Goal: Obtain resource: Obtain resource

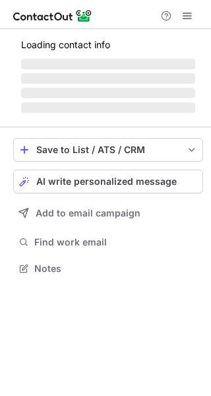
scroll to position [255, 211]
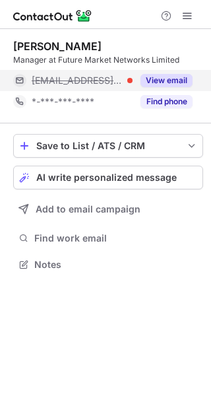
click at [159, 86] on button "View email" at bounding box center [166, 80] width 52 height 13
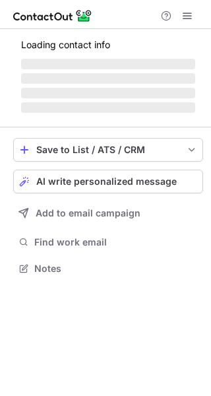
scroll to position [255, 211]
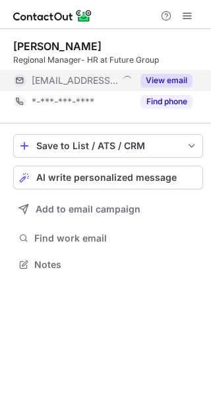
click at [159, 75] on button "View email" at bounding box center [166, 80] width 52 height 13
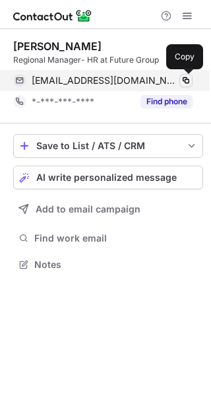
click at [185, 82] on span at bounding box center [186, 80] width 11 height 11
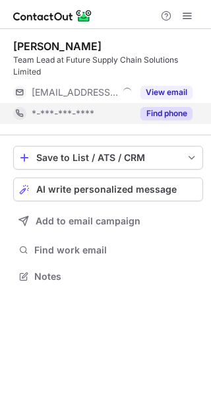
scroll to position [267, 211]
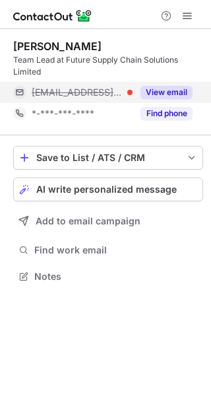
click at [175, 95] on button "View email" at bounding box center [166, 92] width 52 height 13
click at [184, 92] on div "sanjay.singh@futuresupplychains.com" at bounding box center [112, 92] width 161 height 12
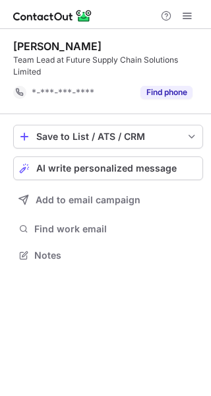
scroll to position [246, 211]
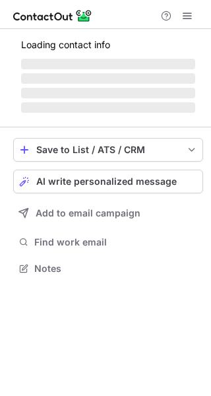
scroll to position [267, 211]
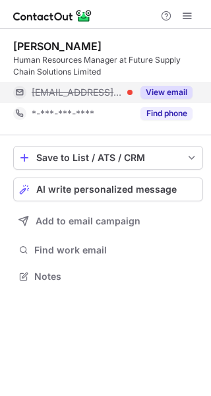
click at [169, 96] on button "View email" at bounding box center [166, 92] width 52 height 13
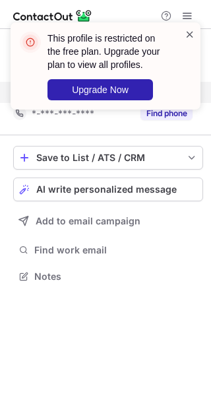
click at [185, 34] on span at bounding box center [190, 34] width 11 height 13
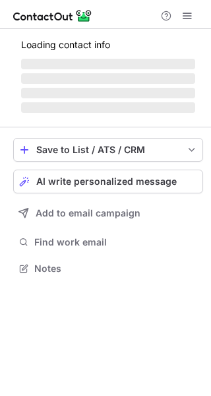
scroll to position [267, 211]
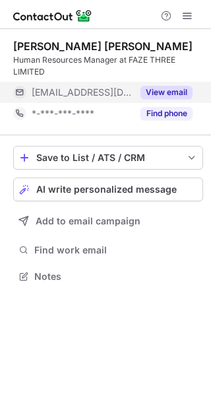
click at [164, 94] on button "View email" at bounding box center [166, 92] width 52 height 13
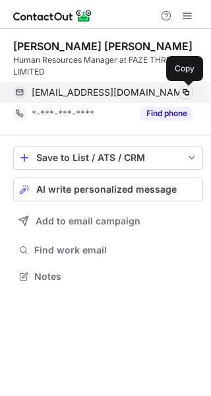
click at [182, 94] on span at bounding box center [186, 92] width 11 height 11
